Goal: Complete application form: Complete application form

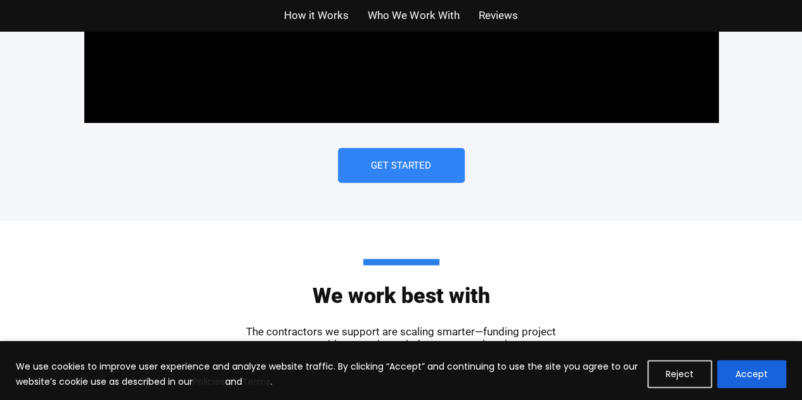
scroll to position [1205, 0]
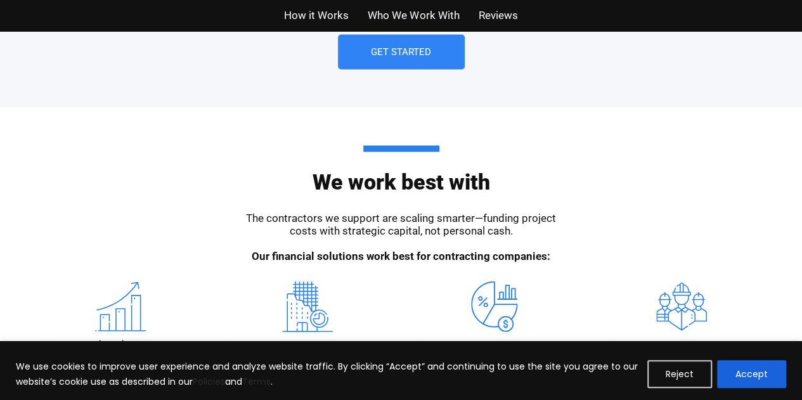
click at [339, 17] on span "How it Works" at bounding box center [316, 15] width 65 height 18
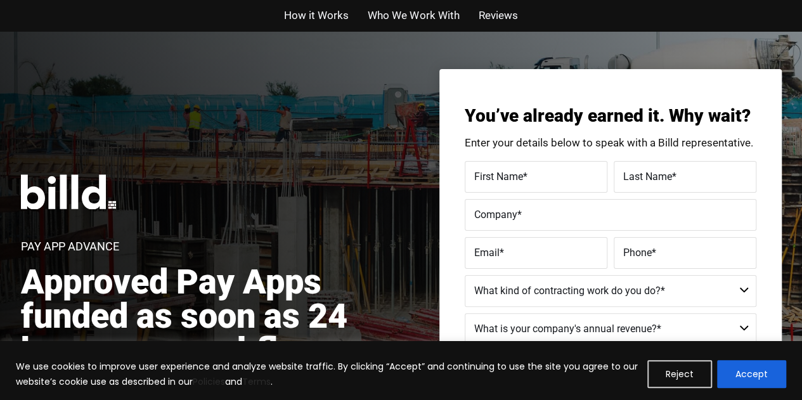
click at [549, 176] on label "First Name *" at bounding box center [536, 176] width 124 height 18
click at [549, 176] on input "First Name *" at bounding box center [536, 177] width 143 height 32
click at [519, 179] on input "First Name *" at bounding box center [536, 177] width 143 height 32
type input "[PERSON_NAME]"
type input "Sizer"
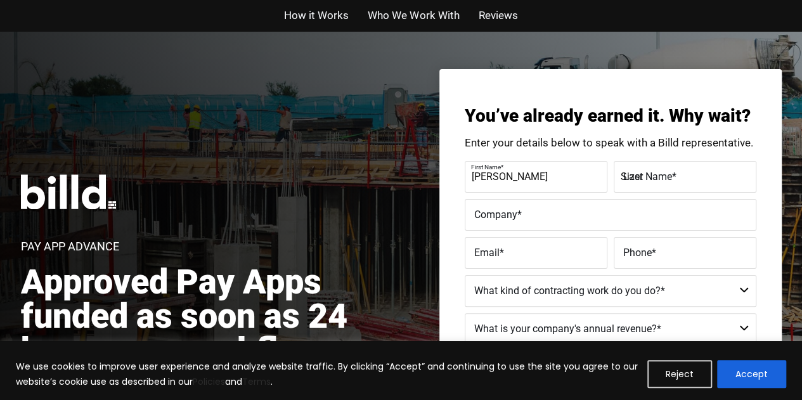
type input "40%"
type input "[PHONE_NUMBER]"
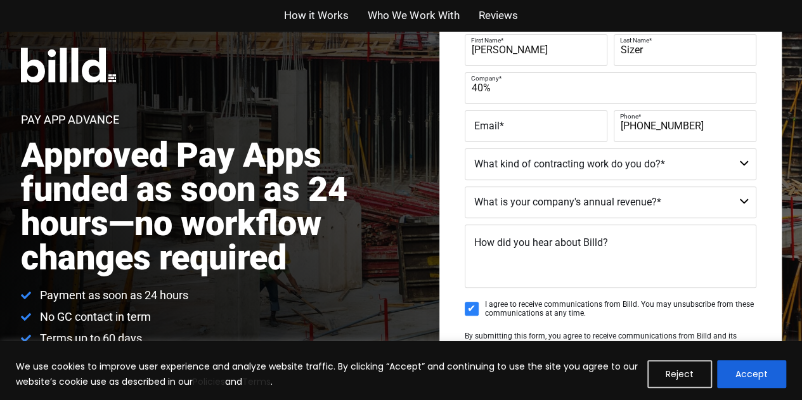
click at [525, 138] on input "Email *" at bounding box center [536, 126] width 143 height 32
type input "[PERSON_NAME][EMAIL_ADDRESS][PERSON_NAME][DOMAIN_NAME]"
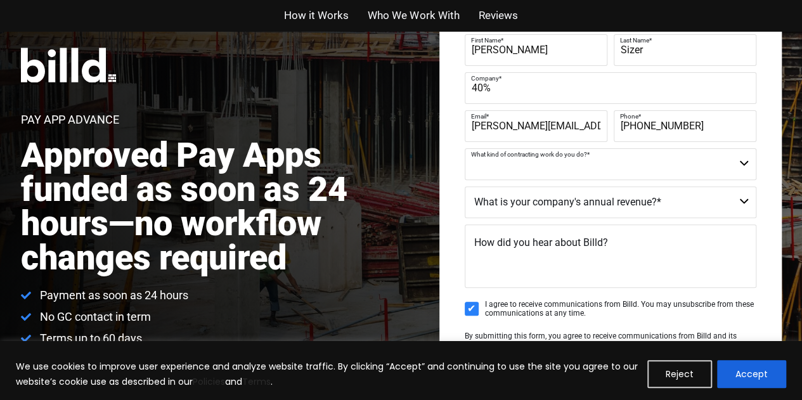
click at [545, 171] on select "Residential - Our Services Do Not Apply Not a Contractor Commercial and Residen…" at bounding box center [611, 164] width 292 height 32
click at [578, 195] on select "Less than $1M $1M - $2M $2M - $4M $4M - $8M $8M - $25M $25M - $40M $40M +" at bounding box center [611, 202] width 292 height 32
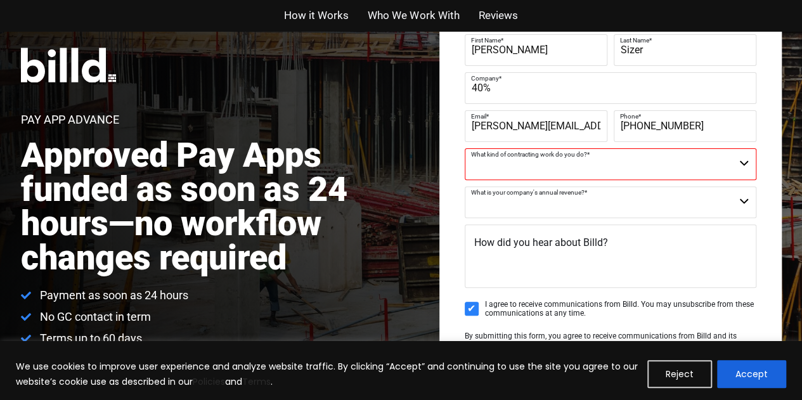
select select "$1M - $2M"
click at [465, 186] on select "Less than $1M $1M - $2M $2M - $4M $4M - $8M $8M - $25M $25M - $40M $40M +" at bounding box center [611, 202] width 292 height 32
click at [554, 165] on select "Residential - Our Services Do Not Apply Not a Contractor Commercial and Residen…" at bounding box center [611, 164] width 292 height 32
select select "Not a Contractor"
click at [465, 148] on select "Residential - Our Services Do Not Apply Not a Contractor Commercial and Residen…" at bounding box center [611, 164] width 292 height 32
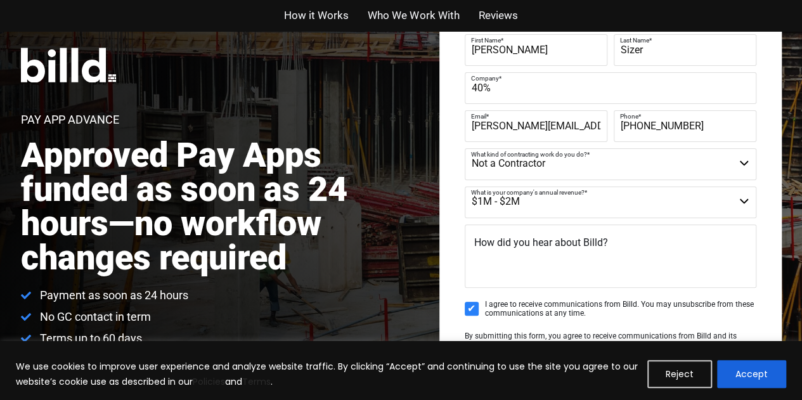
scroll to position [317, 0]
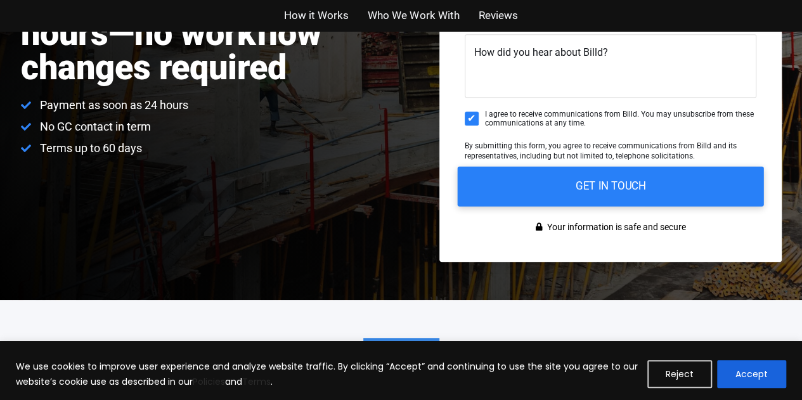
click at [571, 178] on input "GET IN TOUCH" at bounding box center [610, 186] width 306 height 40
